Goal: Task Accomplishment & Management: Manage account settings

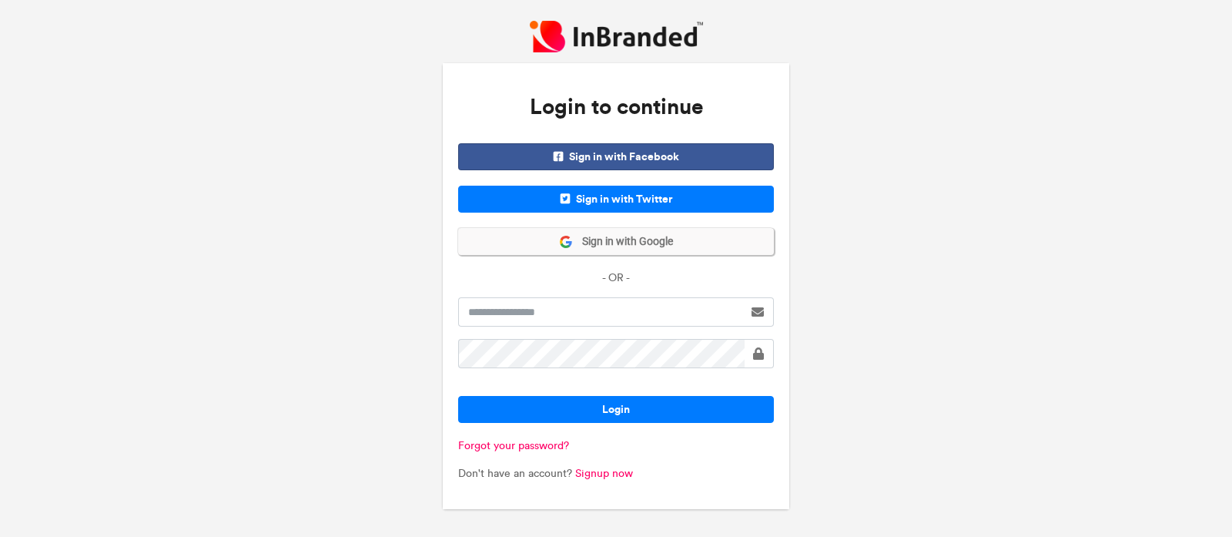
click at [607, 244] on span "Sign in with Google" at bounding box center [623, 241] width 100 height 15
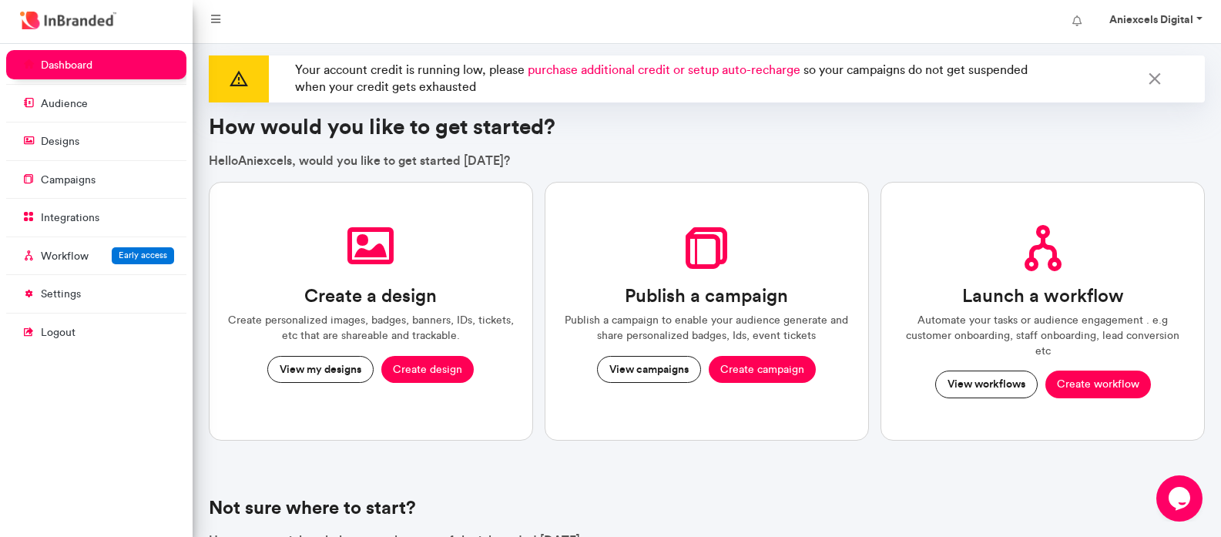
click at [1197, 19] on link "Aniexcels Digital" at bounding box center [1153, 21] width 121 height 31
click at [1130, 124] on span "Logout" at bounding box center [1156, 119] width 126 height 21
